Goal: Information Seeking & Learning: Check status

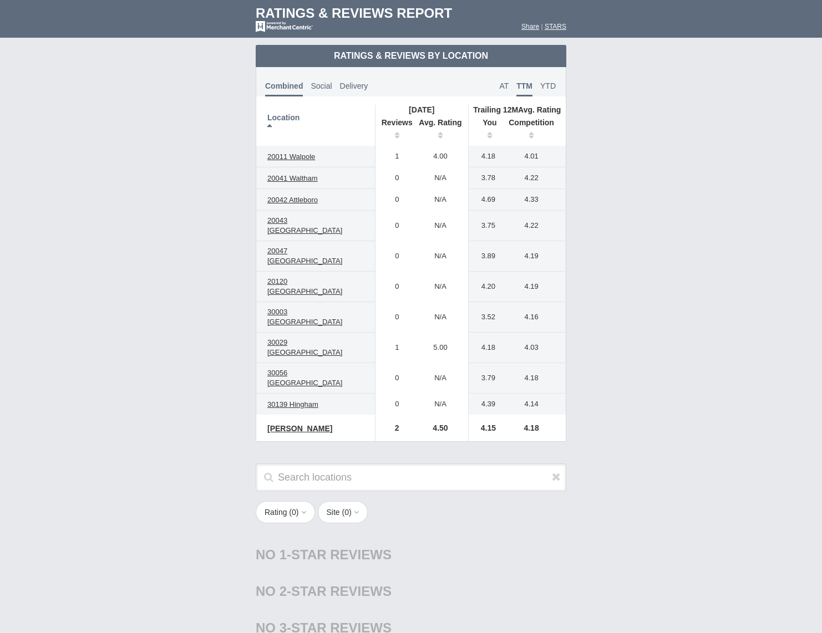
scroll to position [537, 0]
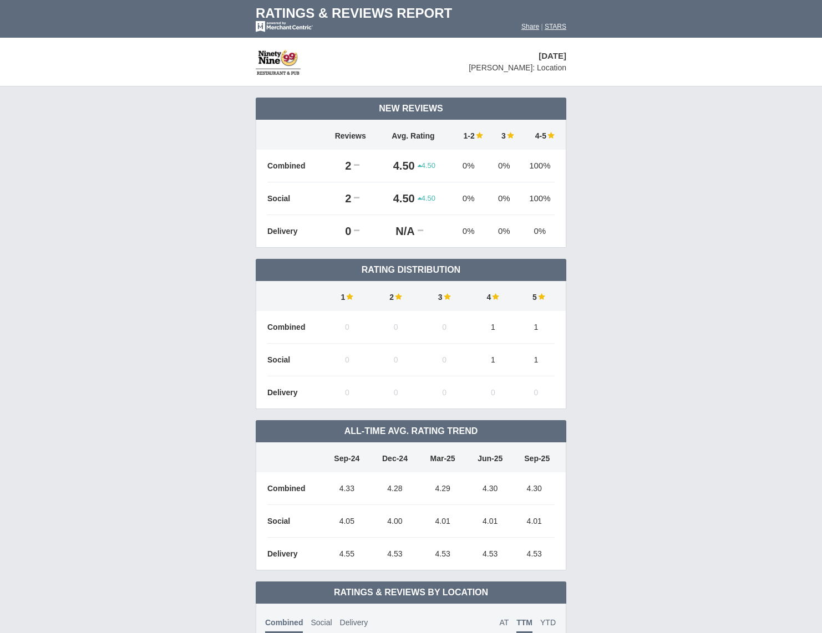
scroll to position [537, 0]
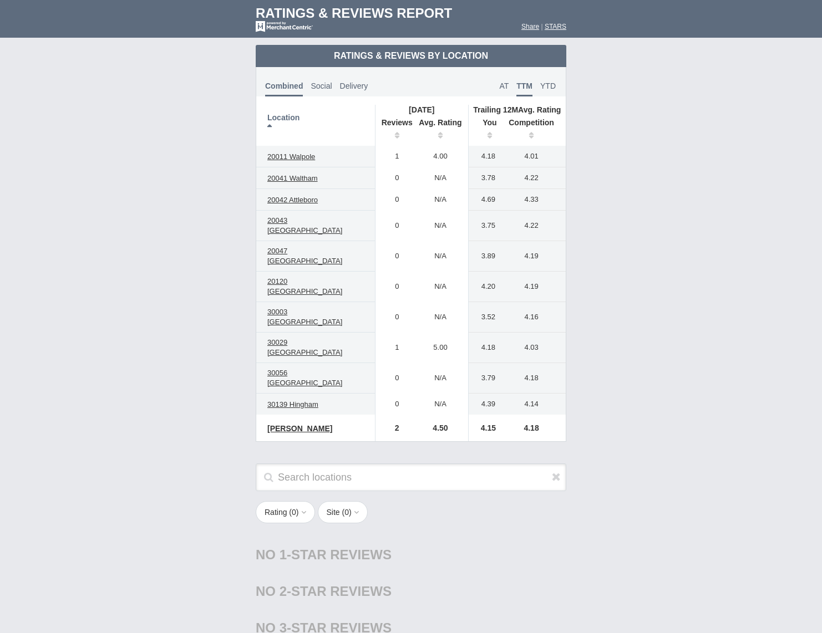
click at [536, 82] on li "TTM" at bounding box center [525, 86] width 24 height 22
click at [551, 88] on span "YTD" at bounding box center [548, 86] width 16 height 9
click at [525, 82] on span "TTM" at bounding box center [524, 86] width 16 height 9
click at [541, 131] on th "Competition" at bounding box center [533, 130] width 63 height 31
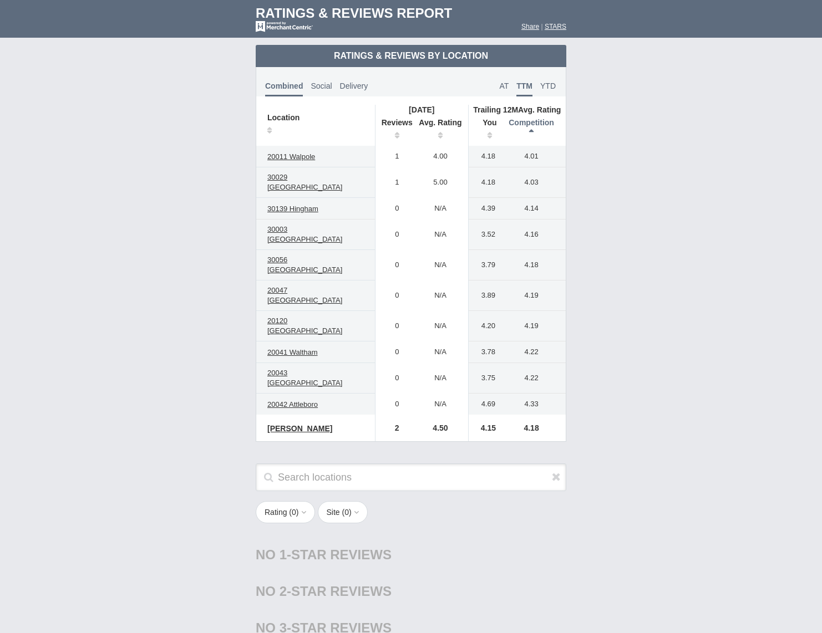
click at [541, 132] on th "Competition" at bounding box center [533, 130] width 63 height 31
click at [541, 90] on link "YTD" at bounding box center [548, 86] width 22 height 22
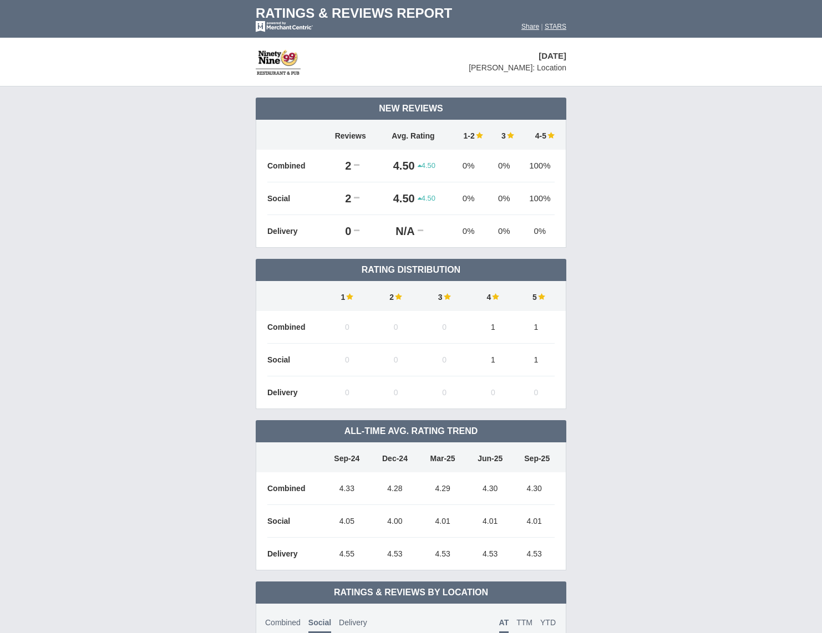
scroll to position [537, 0]
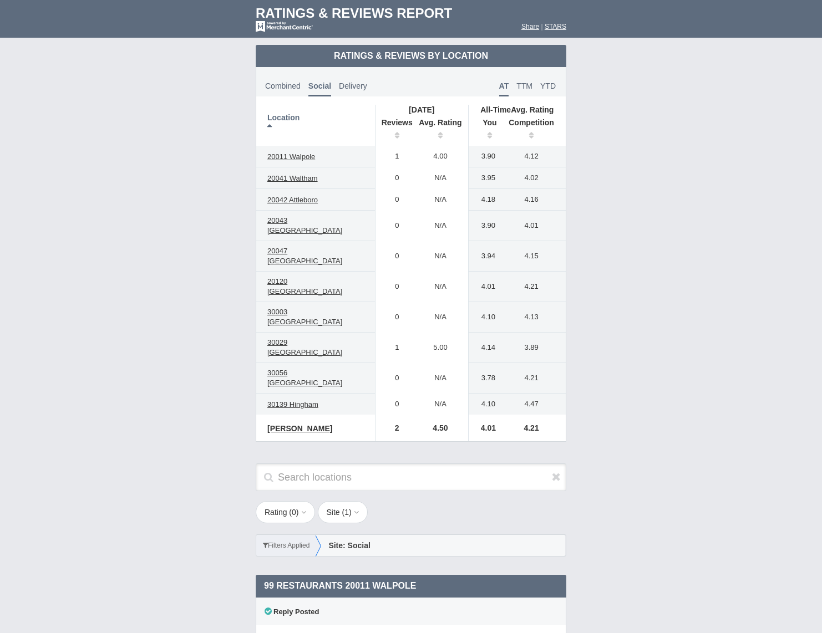
click at [717, 223] on td "Ratings & Reviews by Location Combined Reviews" at bounding box center [411, 250] width 822 height 411
